Goal: Task Accomplishment & Management: Use online tool/utility

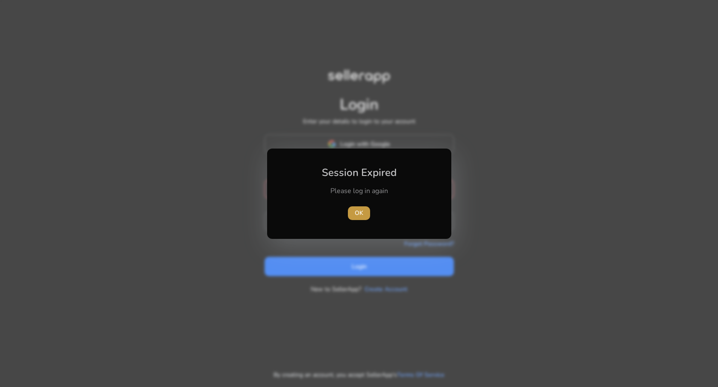
click at [365, 209] on span "button" at bounding box center [359, 213] width 22 height 21
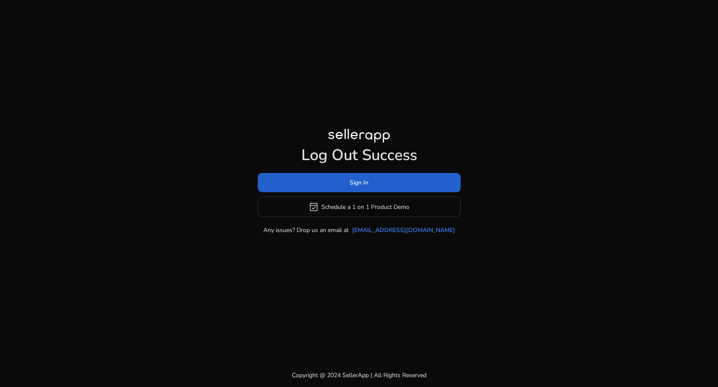
click at [364, 186] on span "Sign In" at bounding box center [359, 182] width 19 height 9
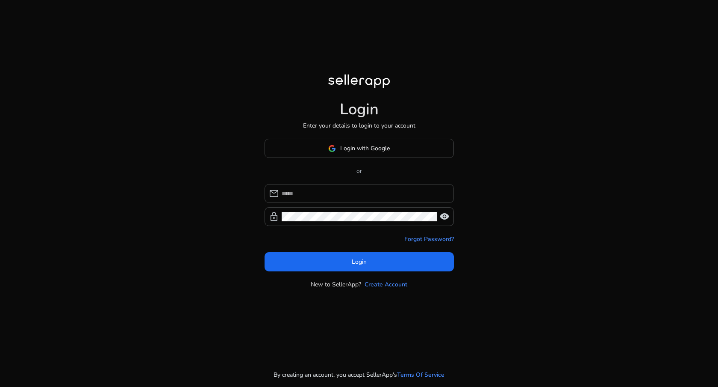
click at [358, 192] on input at bounding box center [365, 193] width 166 height 9
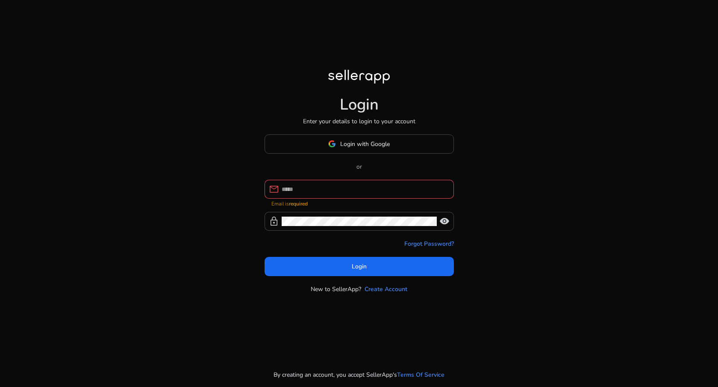
type input "**********"
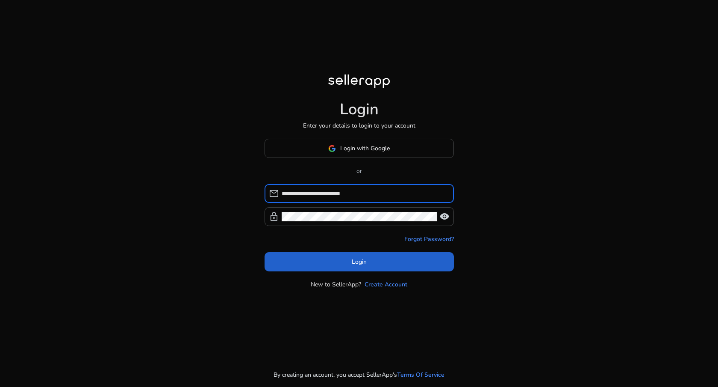
click at [328, 262] on span at bounding box center [359, 261] width 189 height 21
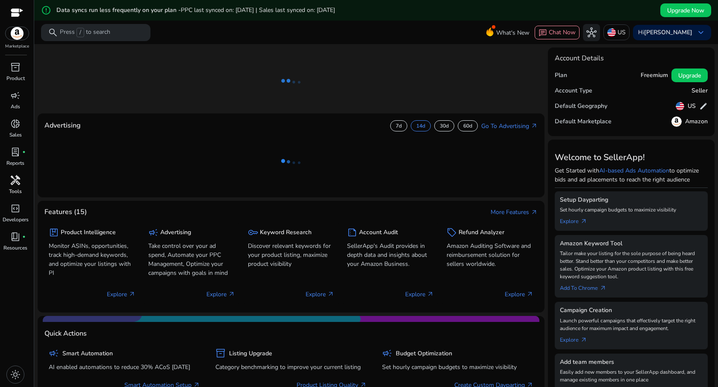
click at [14, 176] on span "handyman" at bounding box center [15, 180] width 10 height 10
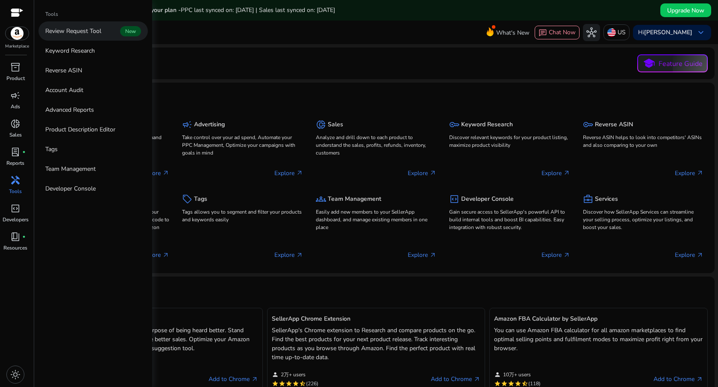
click at [81, 36] on link "Review Request Tool New" at bounding box center [92, 30] width 109 height 19
